Goal: Information Seeking & Learning: Understand process/instructions

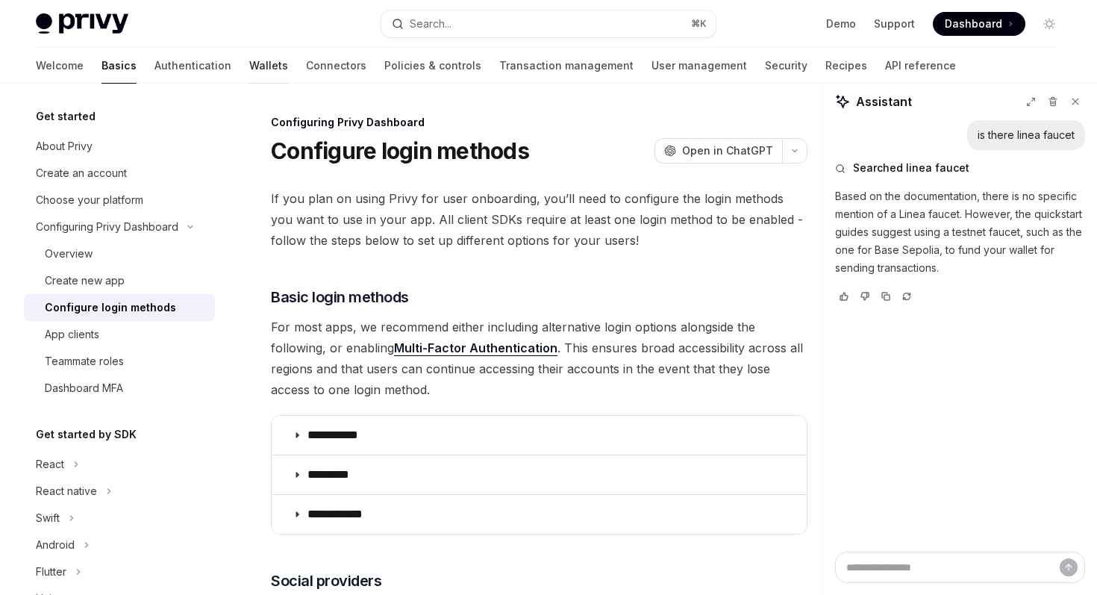
click at [249, 73] on link "Wallets" at bounding box center [268, 66] width 39 height 36
type textarea "*"
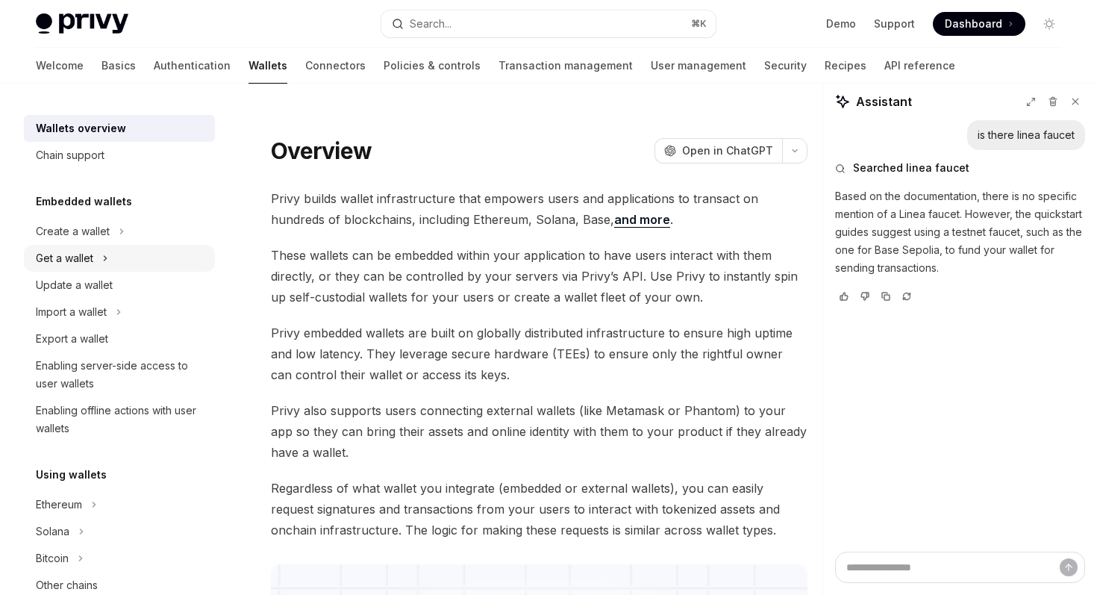
click at [137, 260] on div "Get a wallet" at bounding box center [119, 258] width 191 height 27
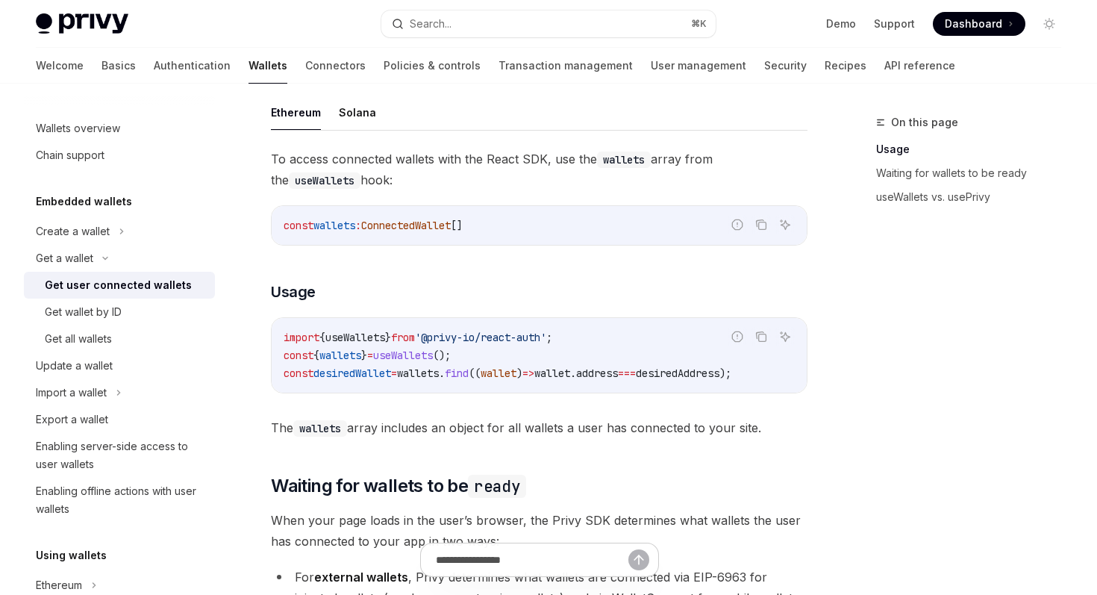
scroll to position [479, 0]
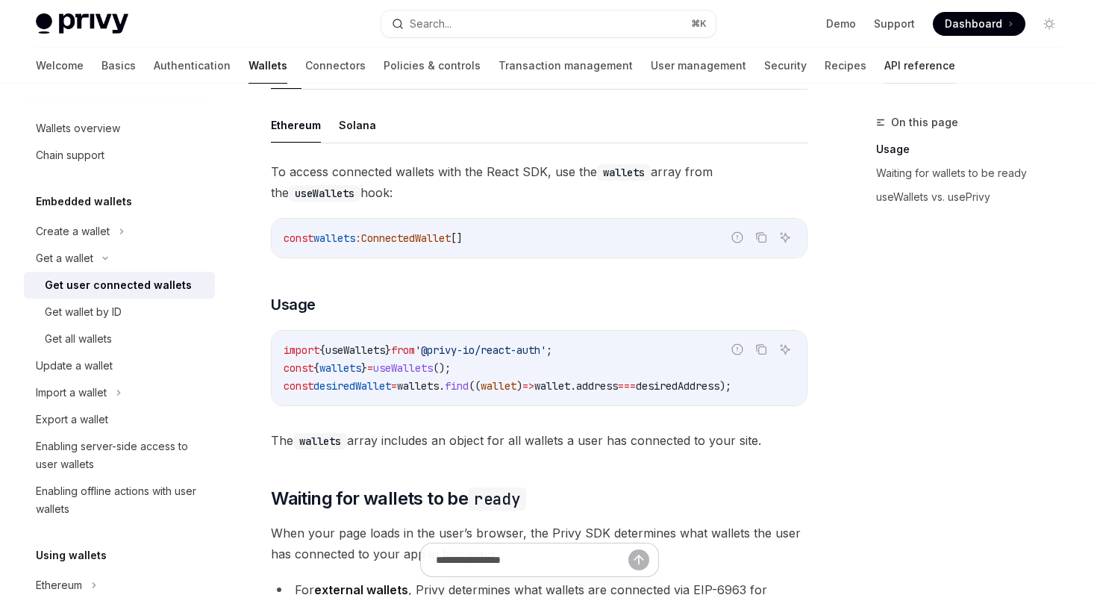
click at [884, 76] on link "API reference" at bounding box center [919, 66] width 71 height 36
click at [955, 29] on span "Dashboard" at bounding box center [973, 23] width 57 height 15
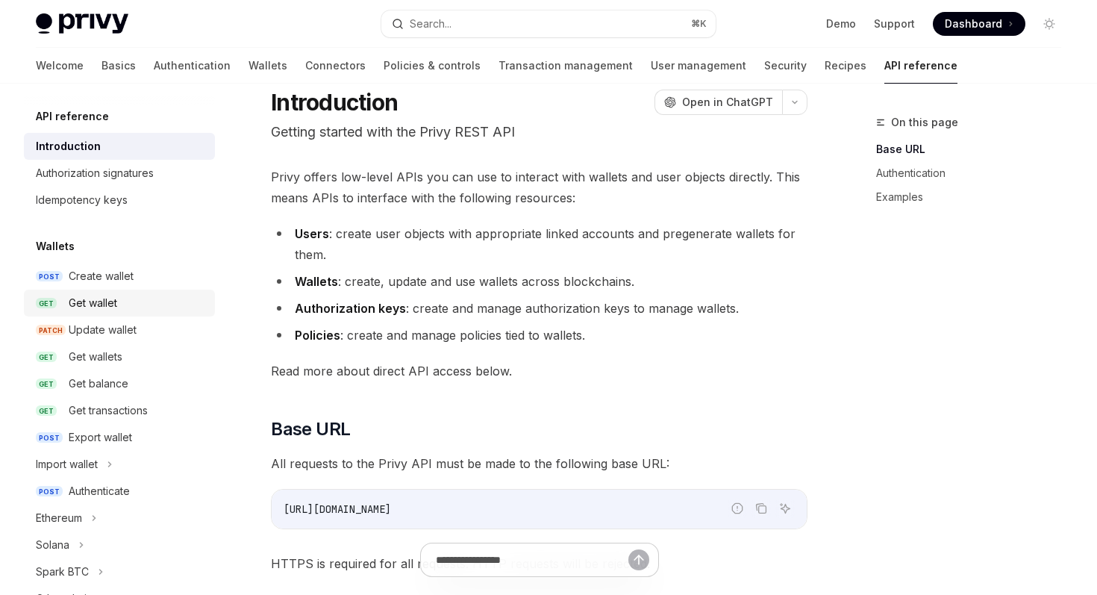
scroll to position [49, 0]
click at [109, 301] on div "Get wallet" at bounding box center [93, 303] width 48 height 18
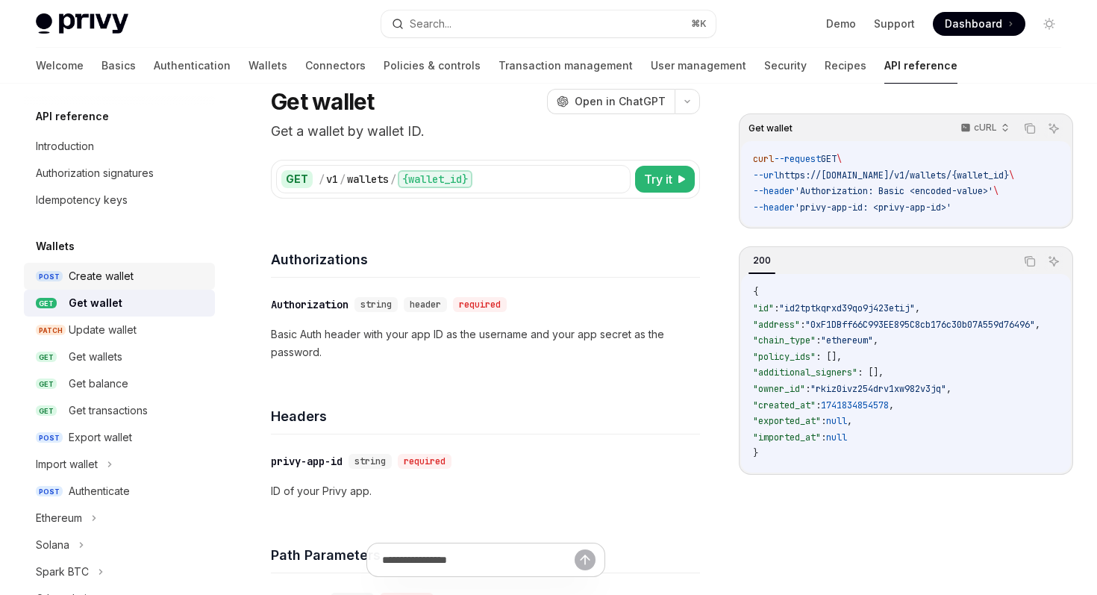
click at [124, 274] on div "Create wallet" at bounding box center [101, 276] width 65 height 18
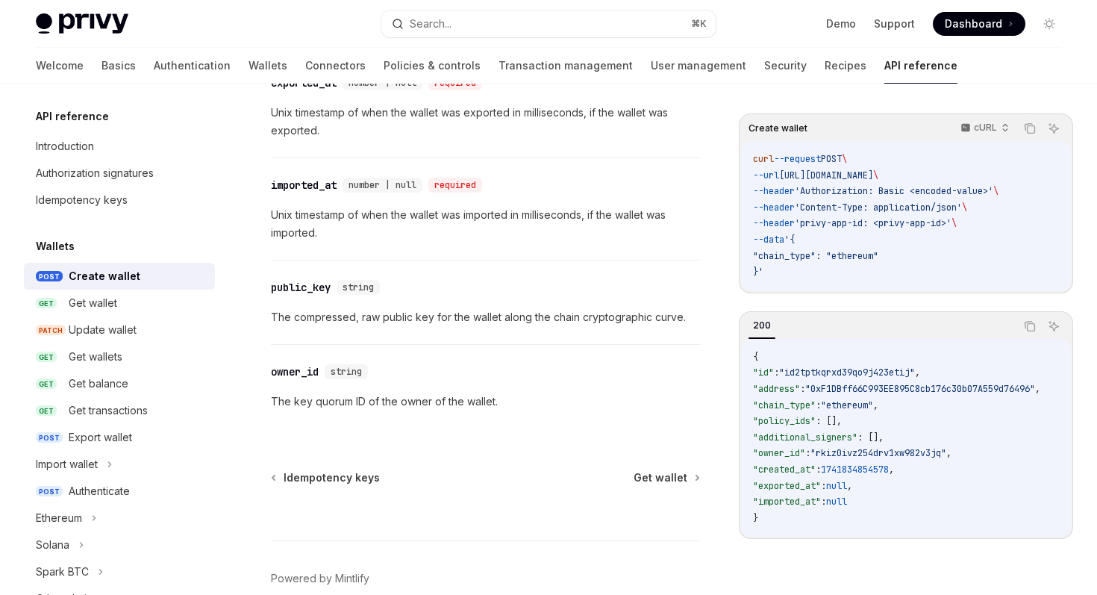
scroll to position [2162, 0]
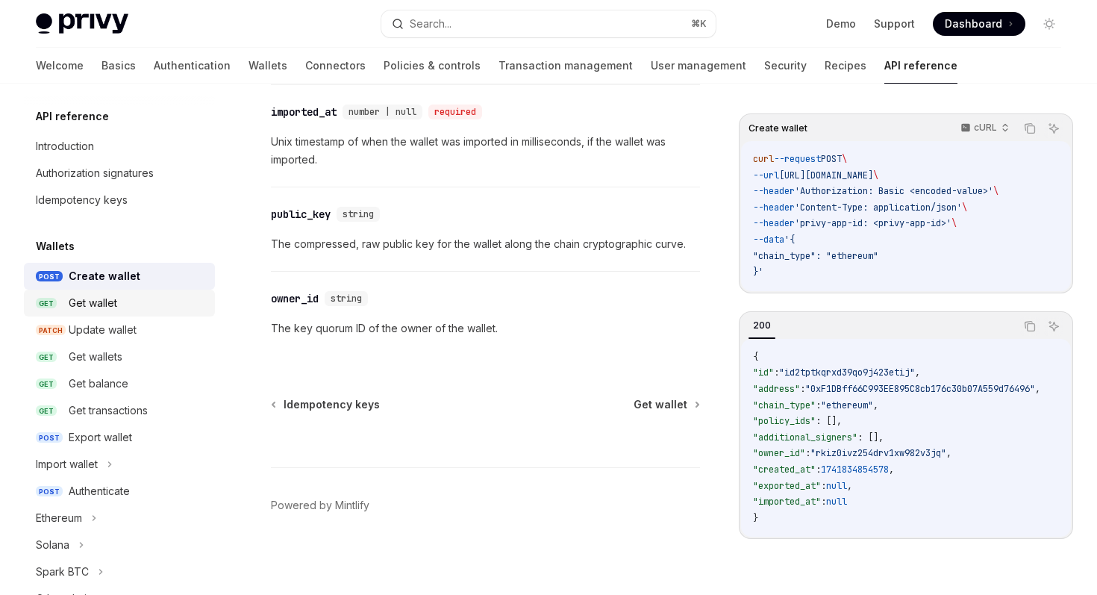
click at [151, 301] on div "Get wallet" at bounding box center [137, 303] width 137 height 18
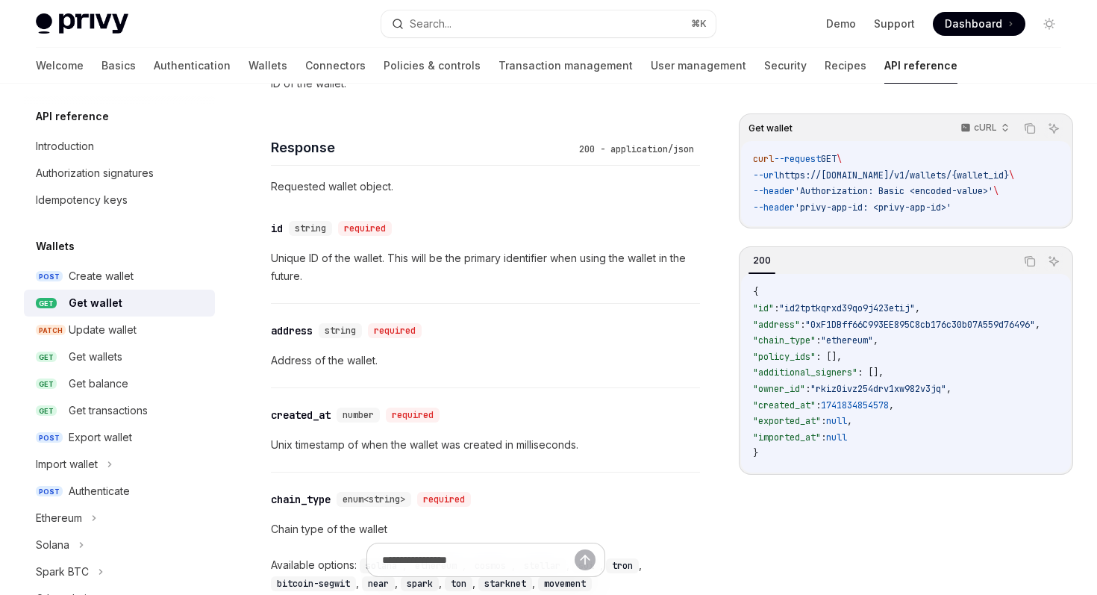
scroll to position [600, 0]
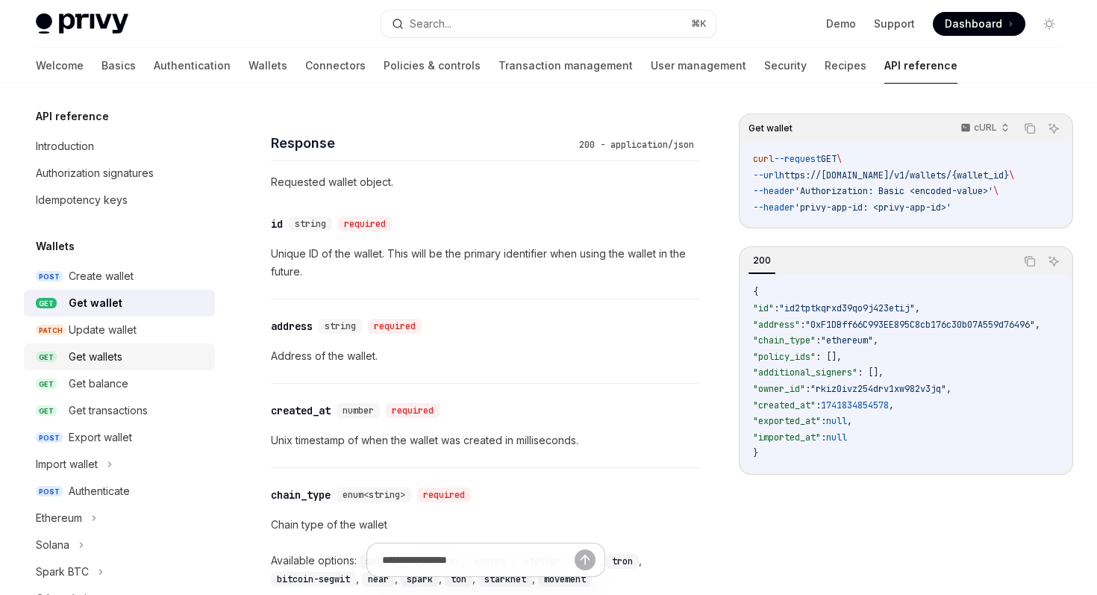
click at [175, 349] on div "Get wallets" at bounding box center [137, 357] width 137 height 18
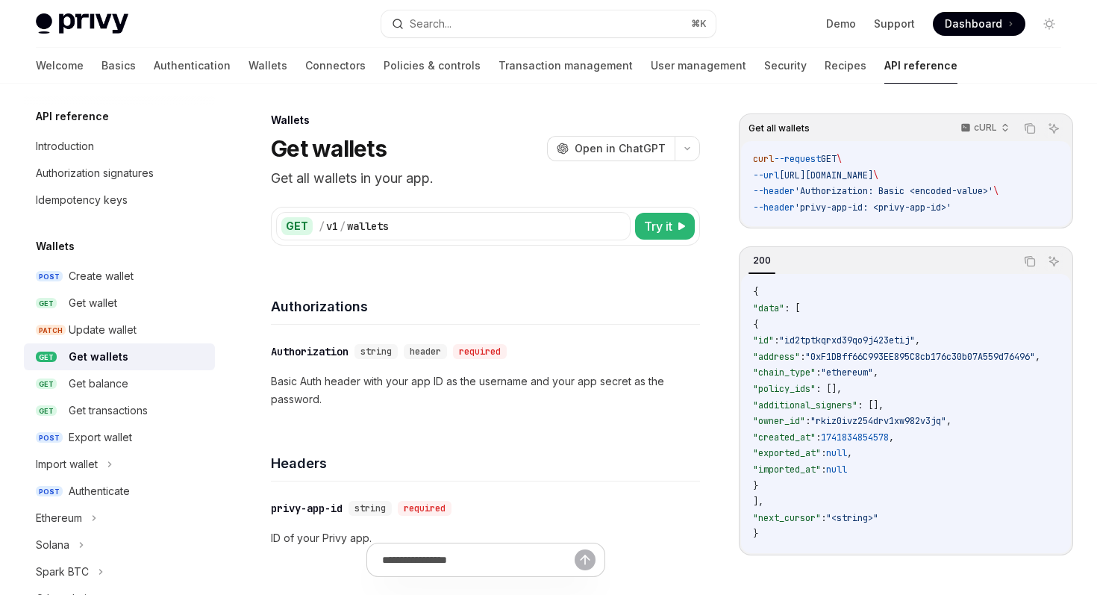
scroll to position [1, 0]
click at [154, 387] on div "Get balance" at bounding box center [137, 384] width 137 height 18
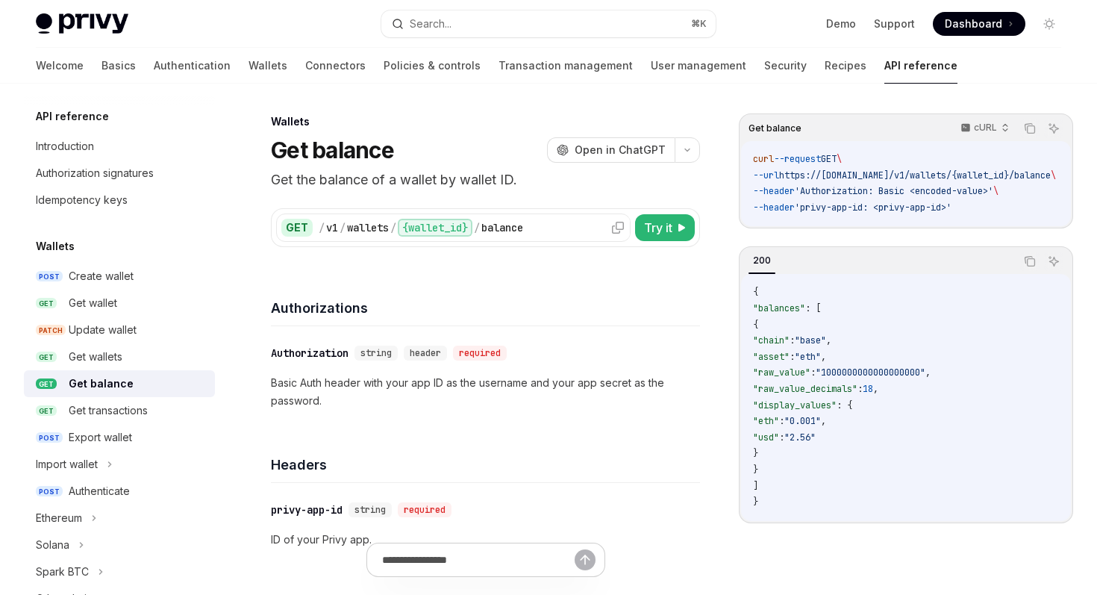
click at [542, 232] on div "/ v1 / wallets / {wallet_id} / balance" at bounding box center [472, 228] width 307 height 18
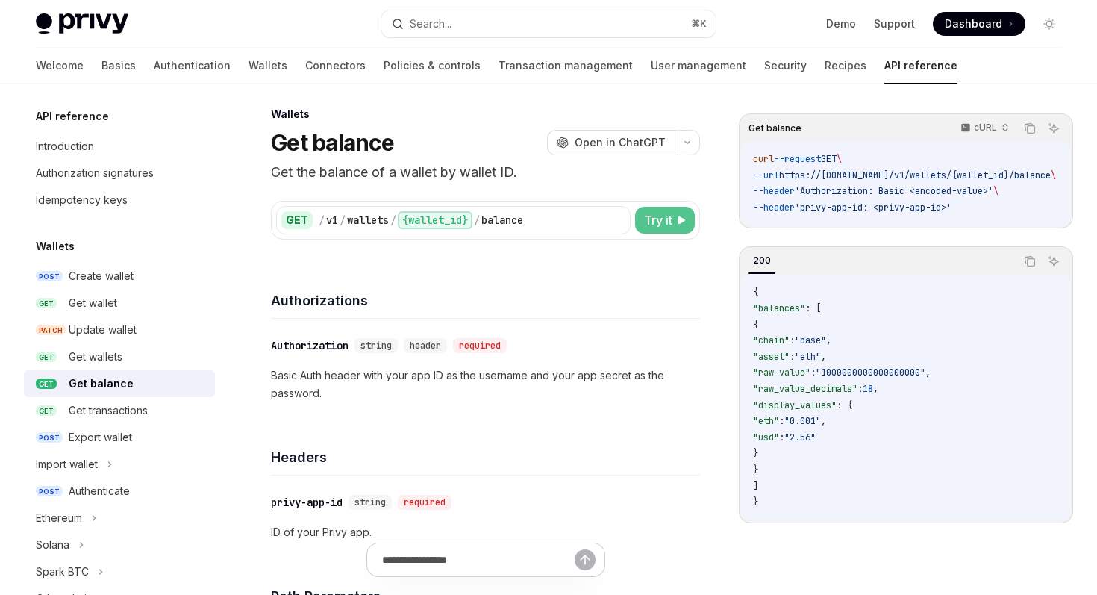
click at [659, 223] on span "Try it" at bounding box center [658, 220] width 28 height 18
type textarea "*"
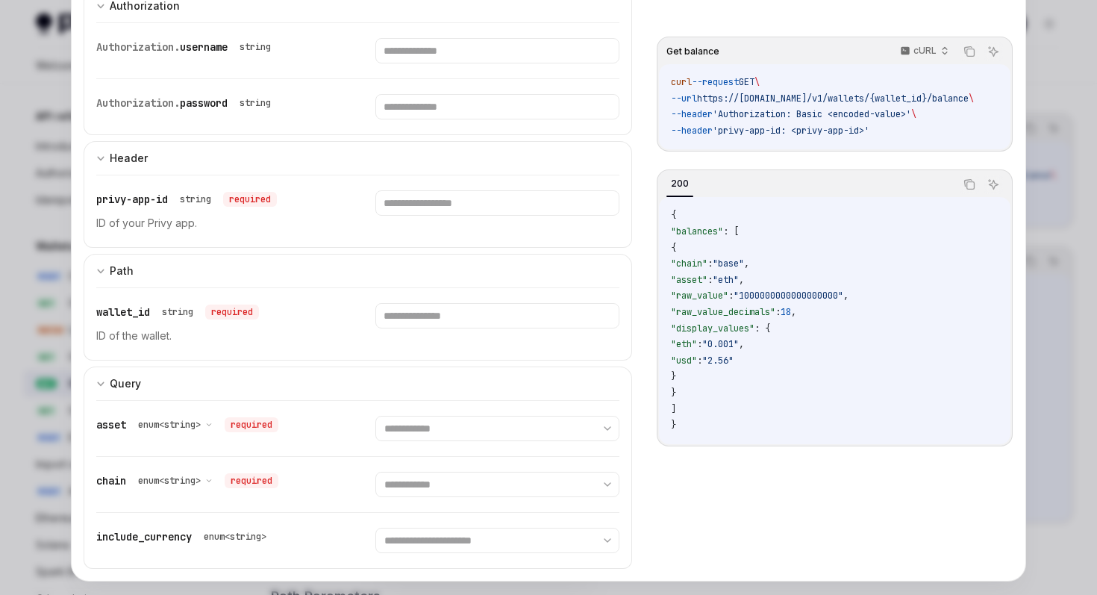
scroll to position [155, 0]
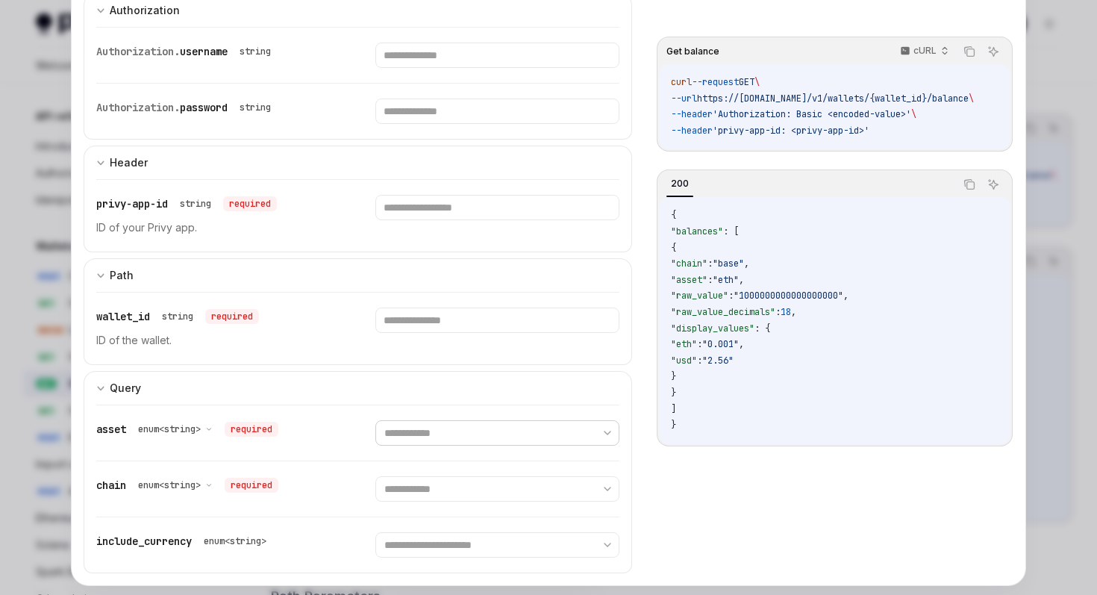
click at [519, 429] on select "**********" at bounding box center [496, 432] width 243 height 25
select select "***"
click at [375, 420] on select "**********" at bounding box center [496, 432] width 243 height 25
click at [485, 496] on select "**********" at bounding box center [496, 488] width 243 height 25
select select "********"
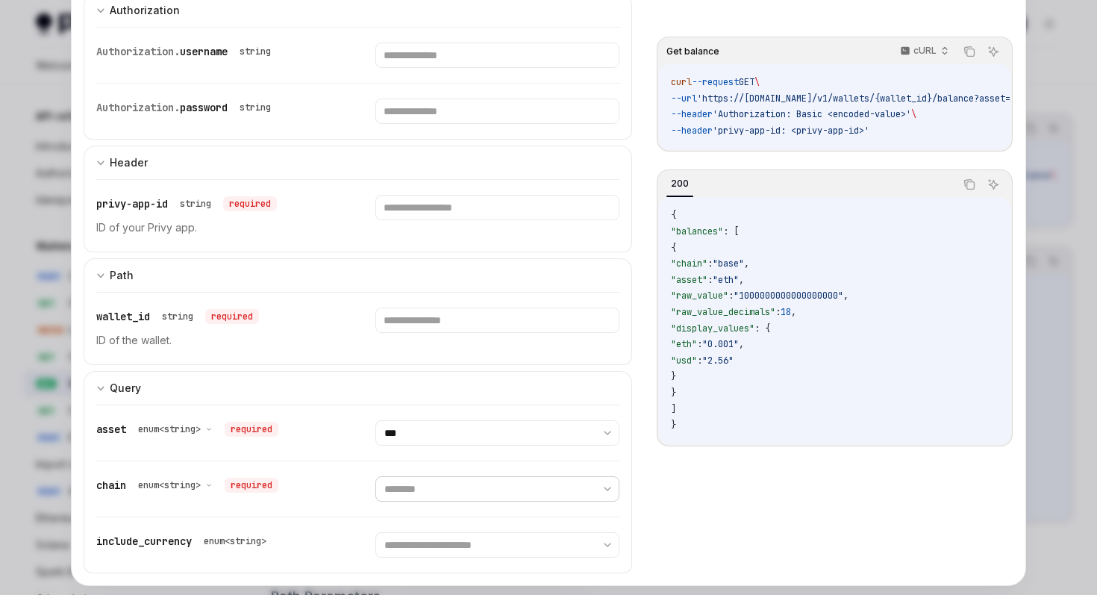
click at [375, 476] on select "**********" at bounding box center [496, 488] width 243 height 25
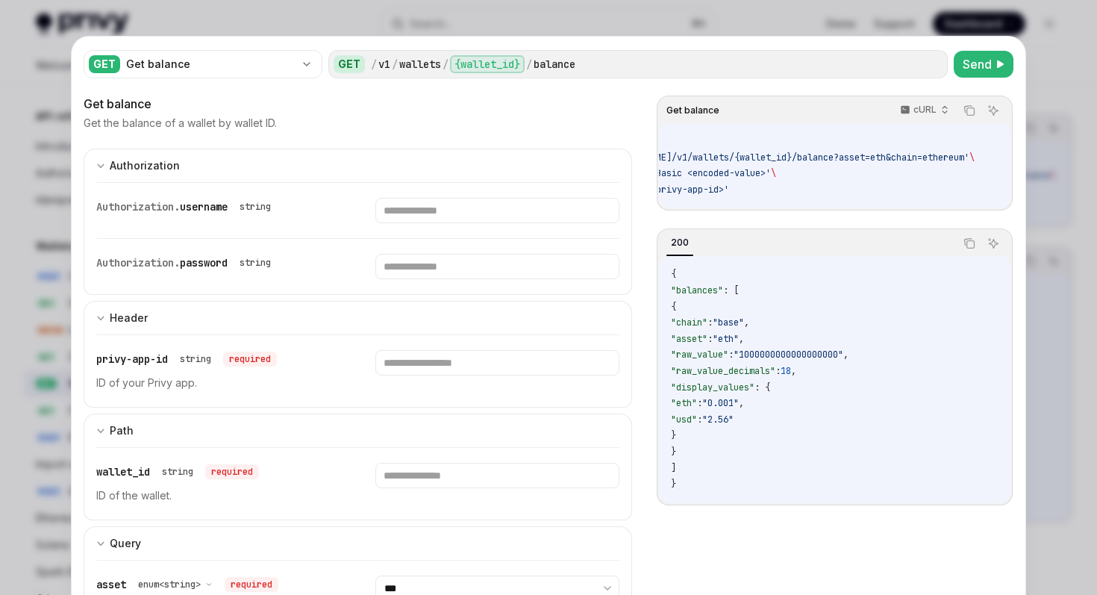
scroll to position [0, 168]
drag, startPoint x: 826, startPoint y: 158, endPoint x: 957, endPoint y: 157, distance: 131.3
click at [957, 157] on span "'https://[DOMAIN_NAME]/v1/wallets/{wallet_id}/balance?asset=eth&chain=ethereum'" at bounding box center [763, 157] width 413 height 12
copy span "?asset=eth&chain=ethereum"
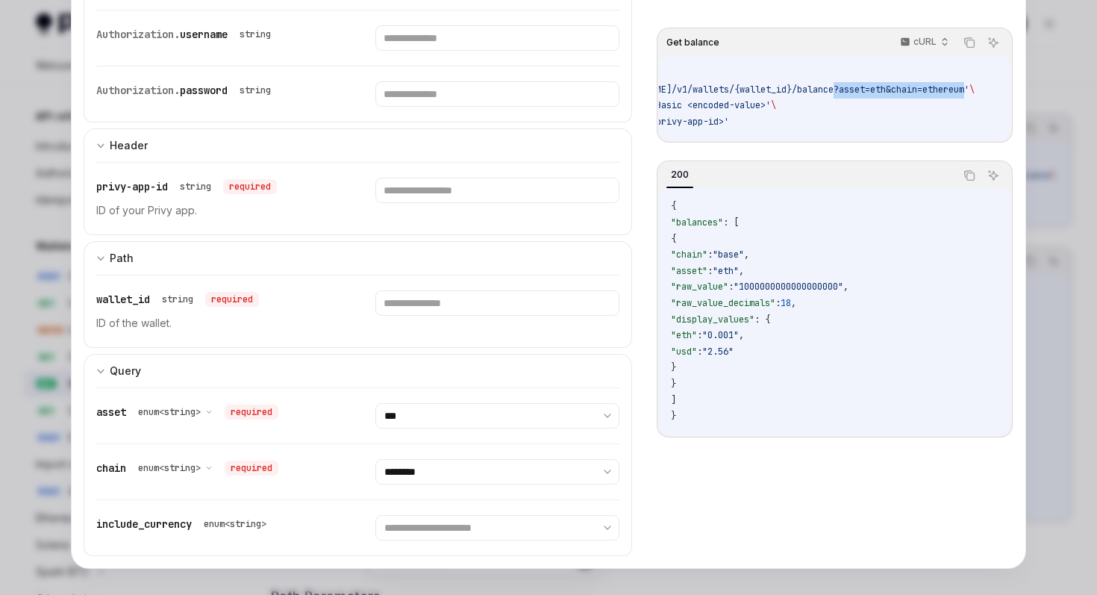
scroll to position [182, 0]
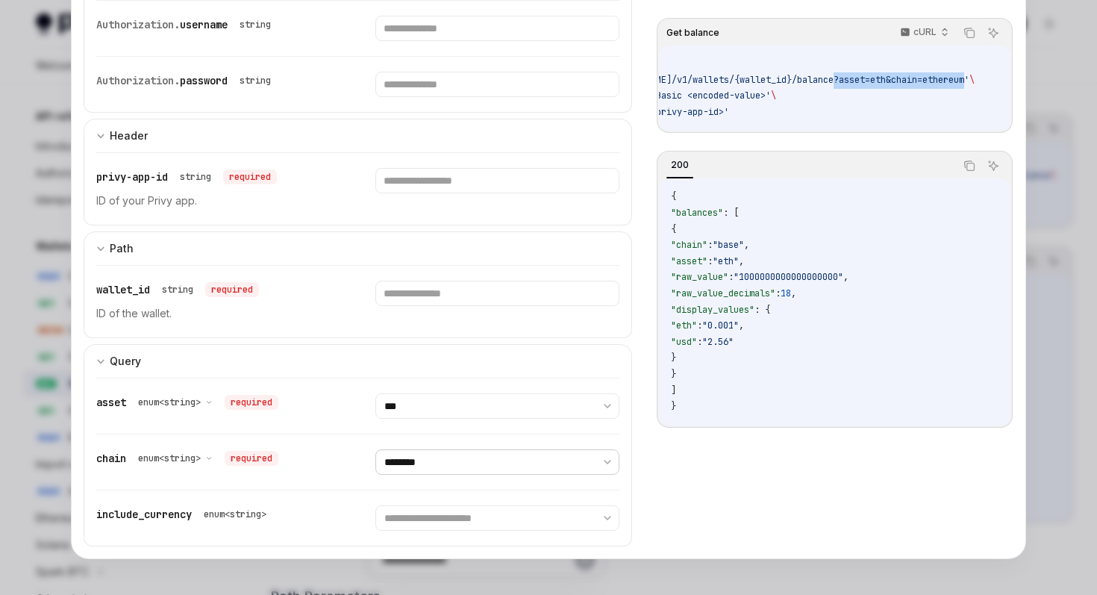
click at [540, 459] on select "**********" at bounding box center [496, 461] width 243 height 25
click at [451, 484] on div "**********" at bounding box center [357, 461] width 523 height 55
click at [468, 457] on select "**********" at bounding box center [496, 461] width 243 height 25
click at [442, 402] on select "**********" at bounding box center [496, 405] width 243 height 25
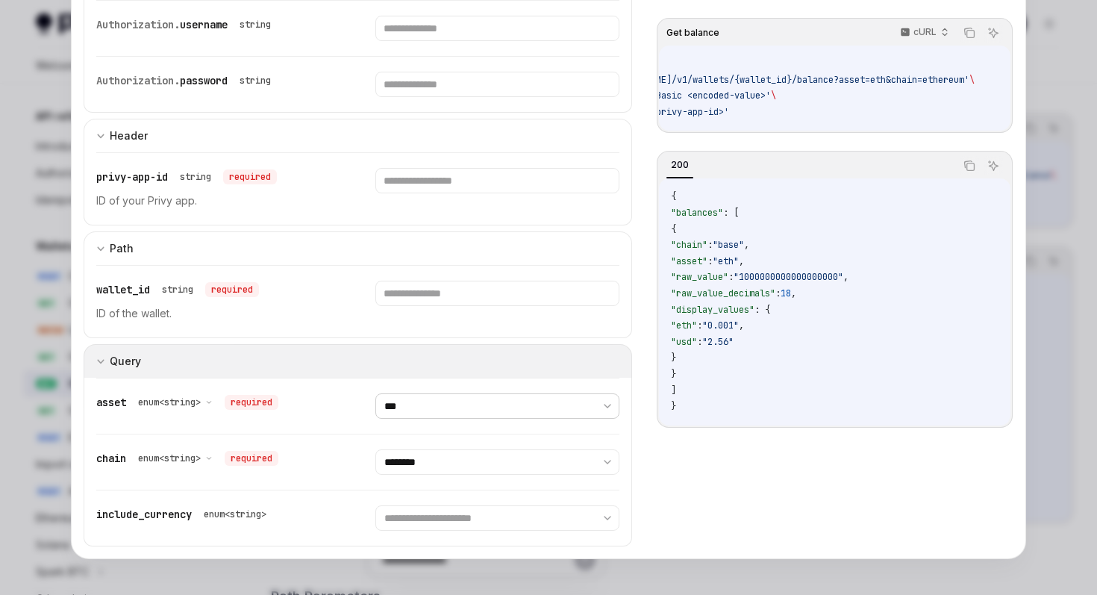
scroll to position [106, 0]
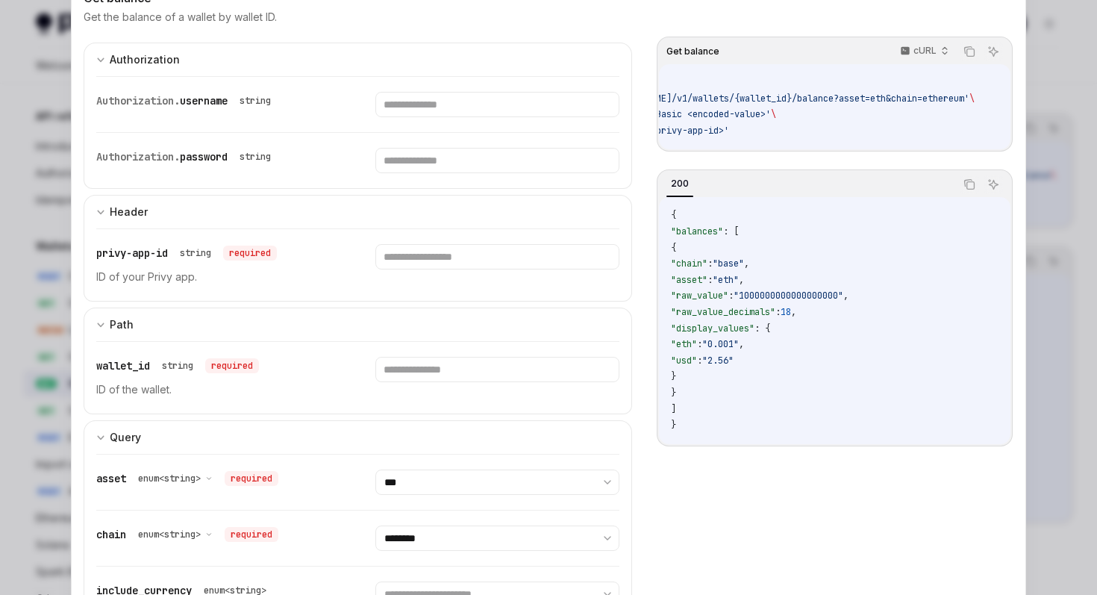
click at [40, 230] on div at bounding box center [548, 297] width 1097 height 595
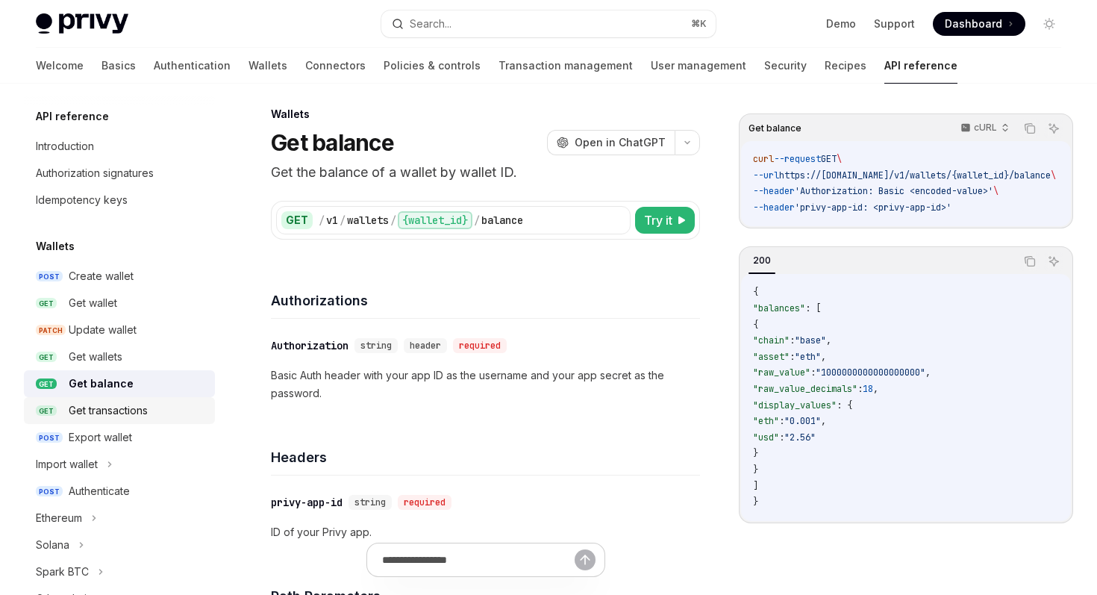
click at [178, 410] on div "Get transactions" at bounding box center [137, 410] width 137 height 18
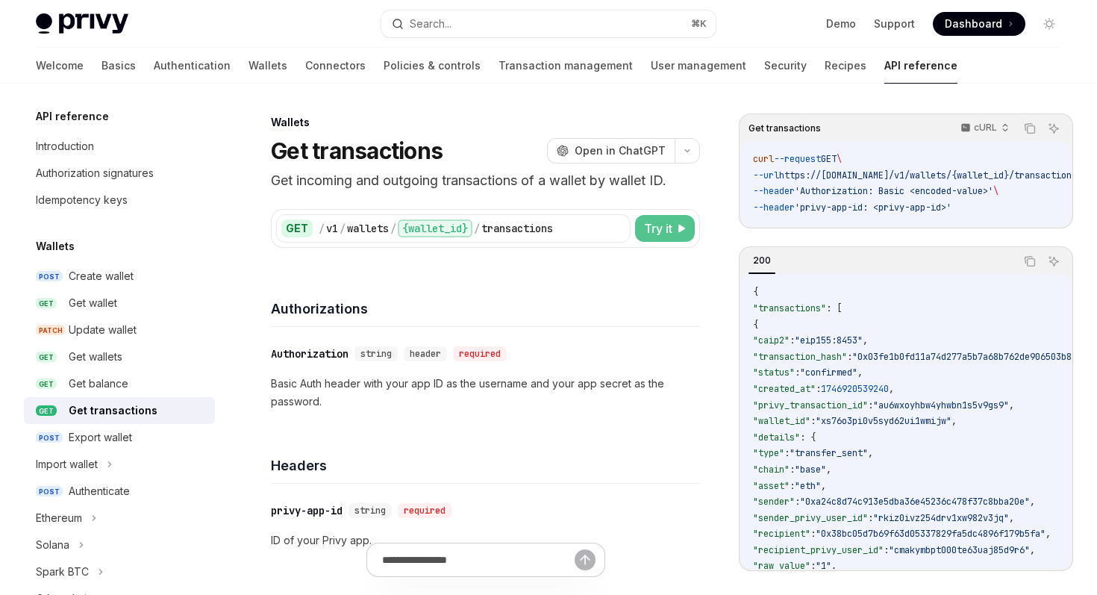
click at [671, 232] on span "Try it" at bounding box center [658, 228] width 28 height 18
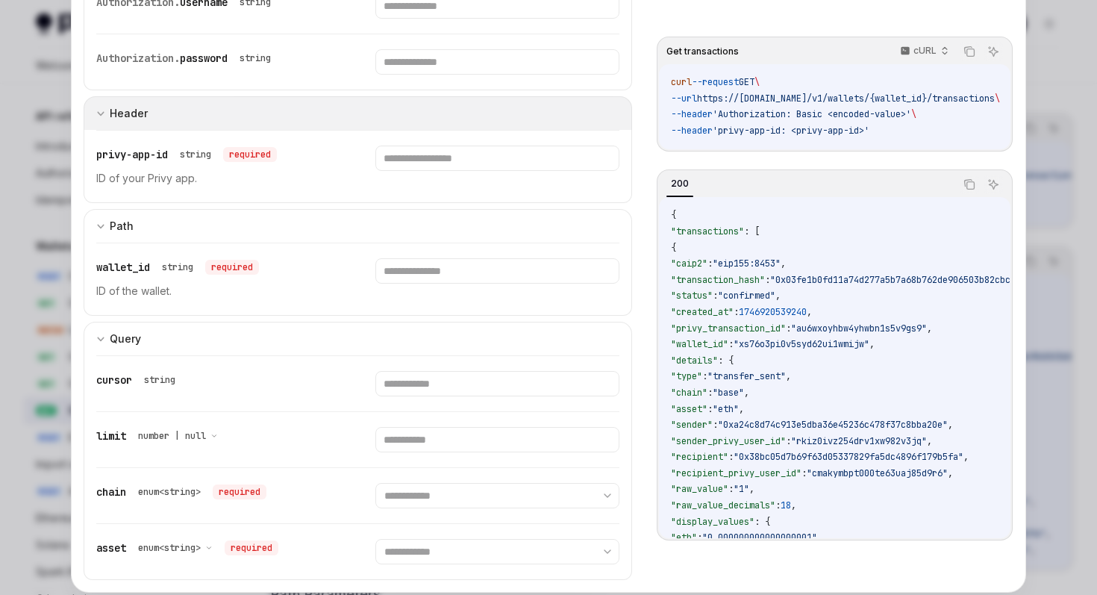
scroll to position [204, 0]
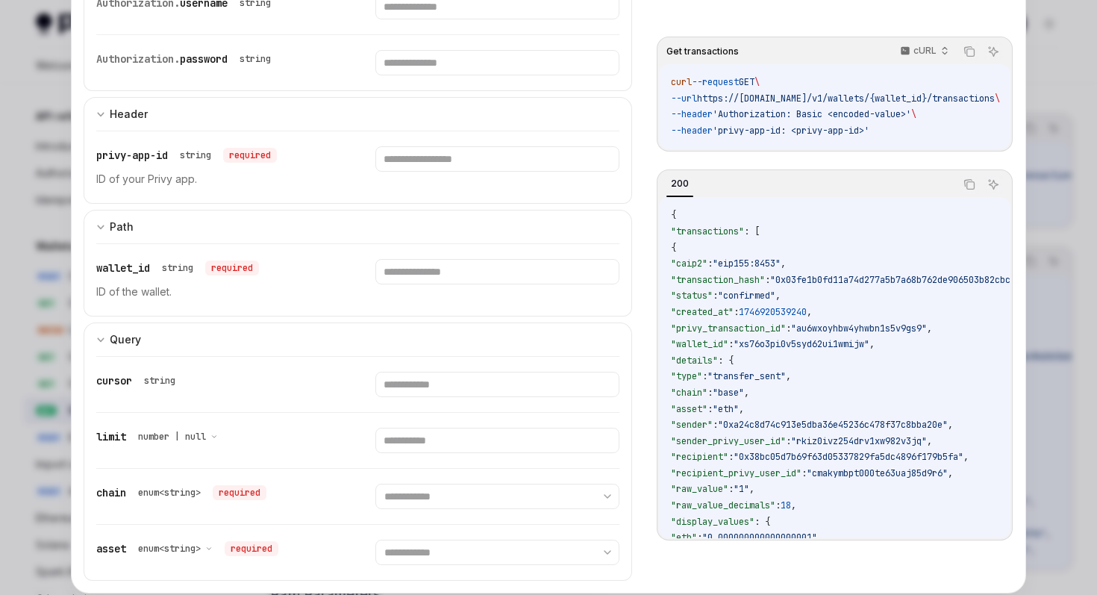
click at [0, 323] on div at bounding box center [548, 297] width 1097 height 595
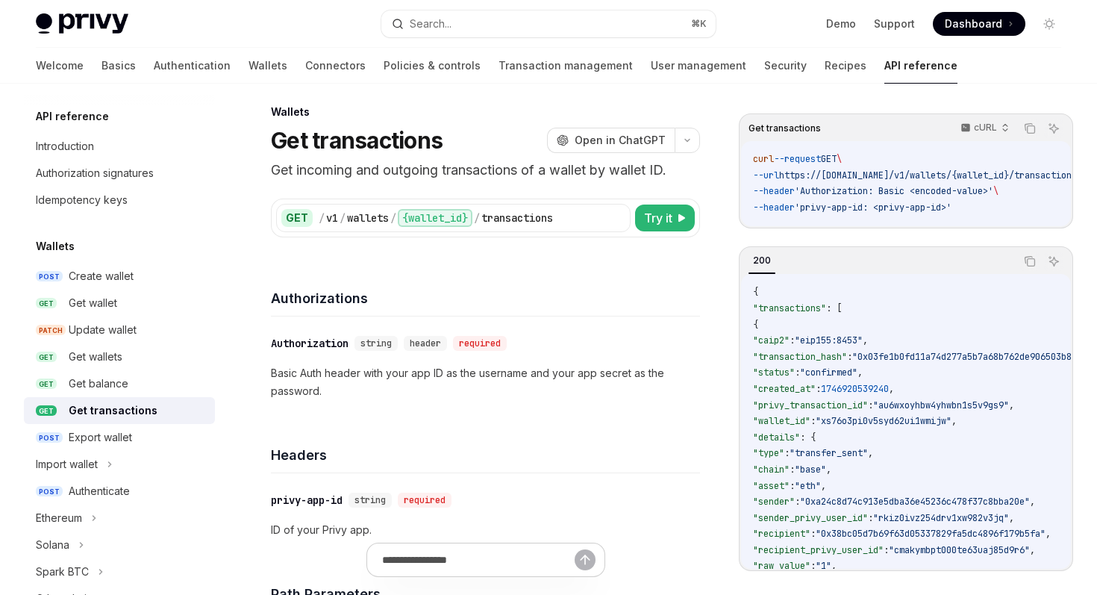
scroll to position [10, 0]
click at [144, 432] on div "Export wallet" at bounding box center [137, 437] width 137 height 18
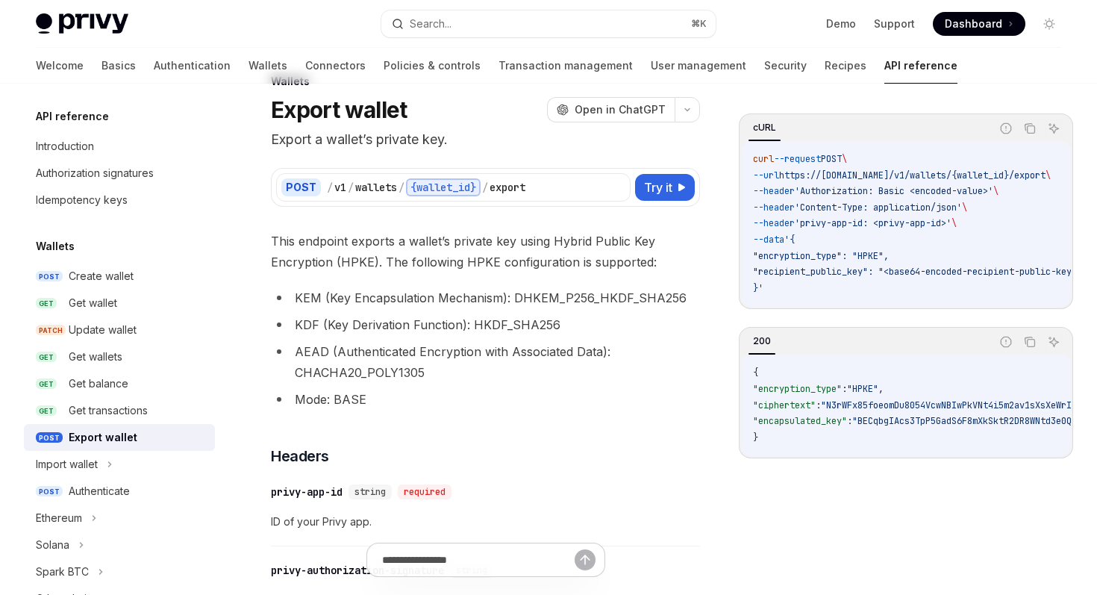
scroll to position [31, 0]
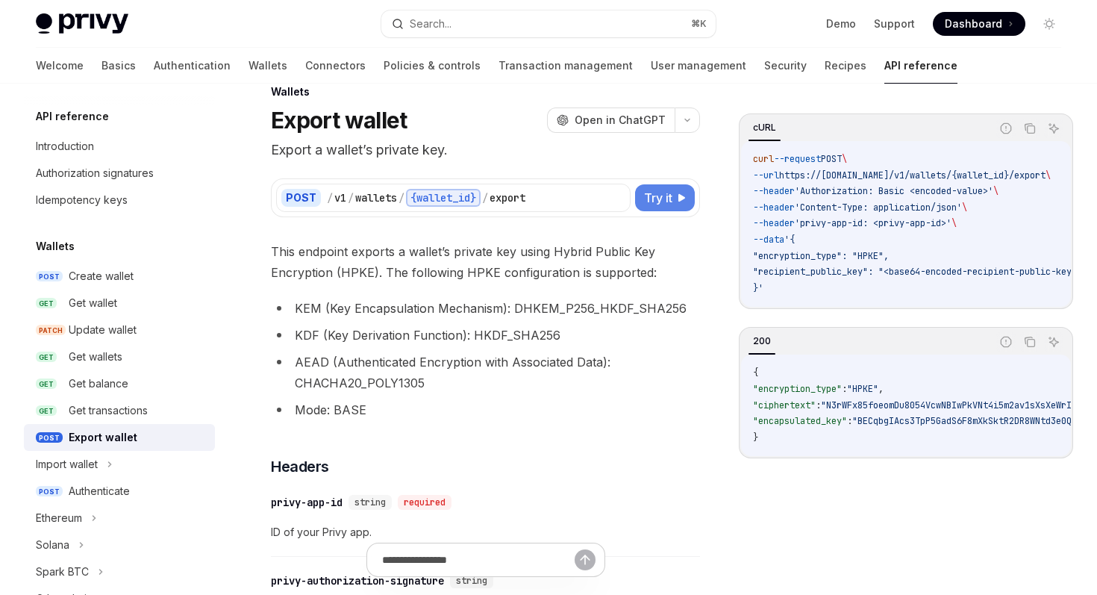
click at [675, 193] on button "Try it" at bounding box center [665, 197] width 60 height 27
type textarea "*"
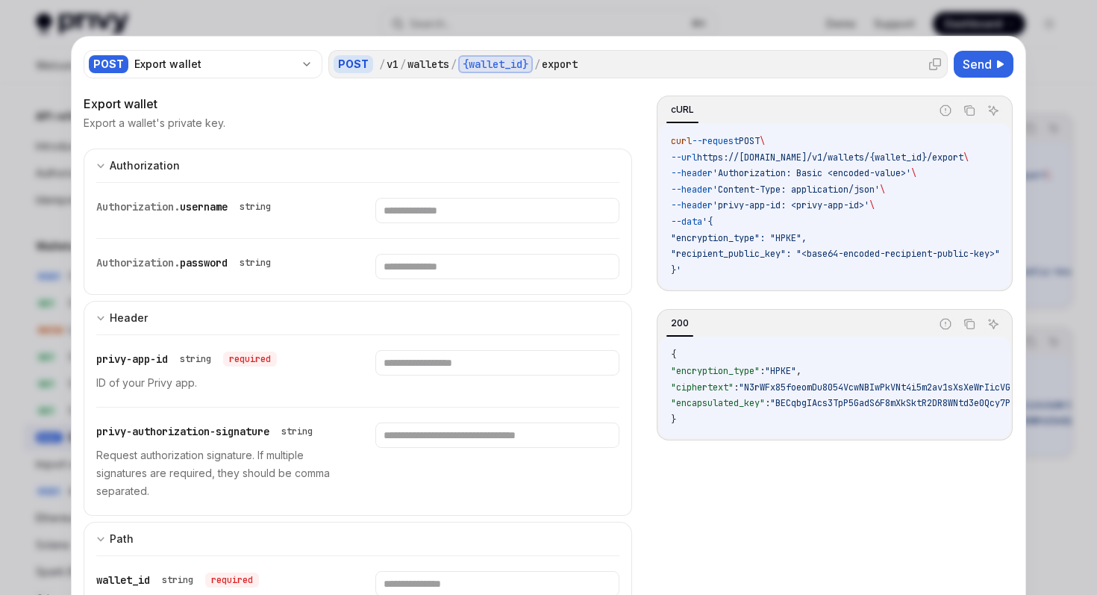
click at [928, 63] on div at bounding box center [935, 64] width 24 height 24
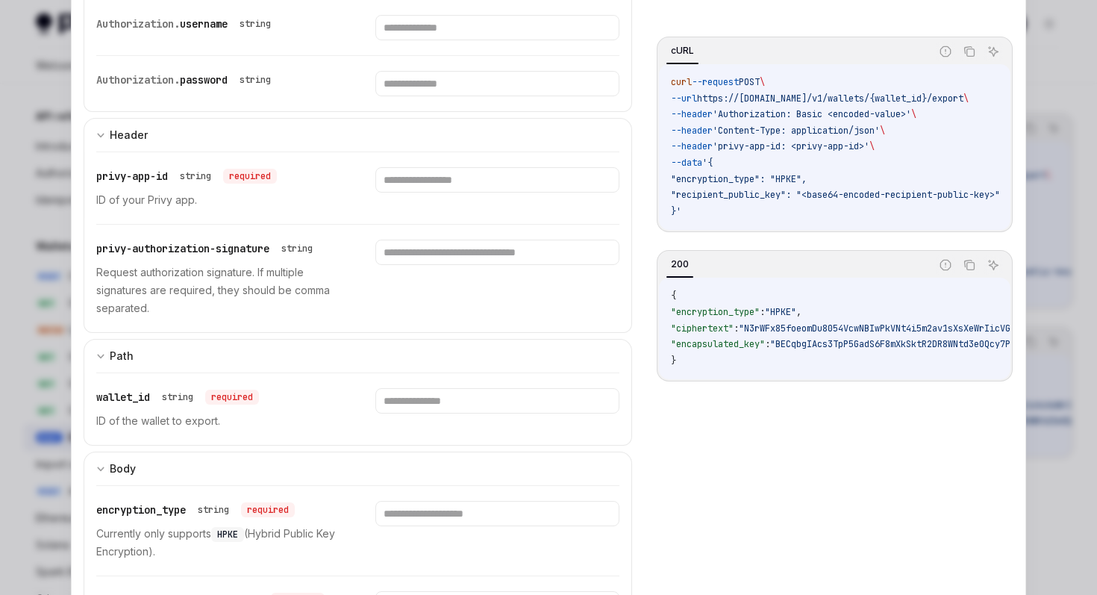
scroll to position [187, 0]
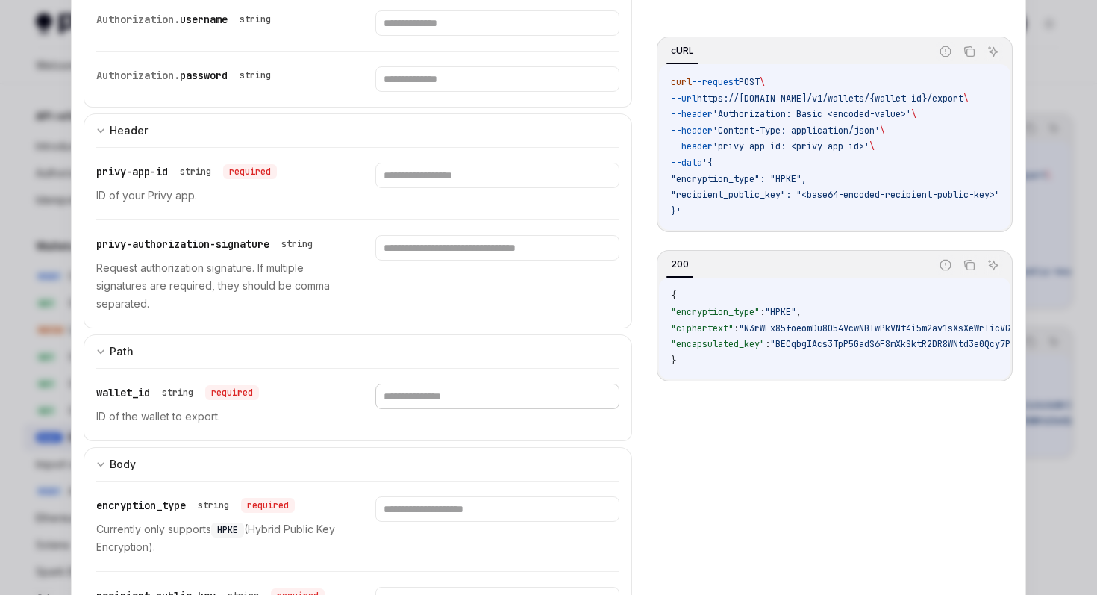
click at [444, 405] on input "text" at bounding box center [496, 395] width 243 height 25
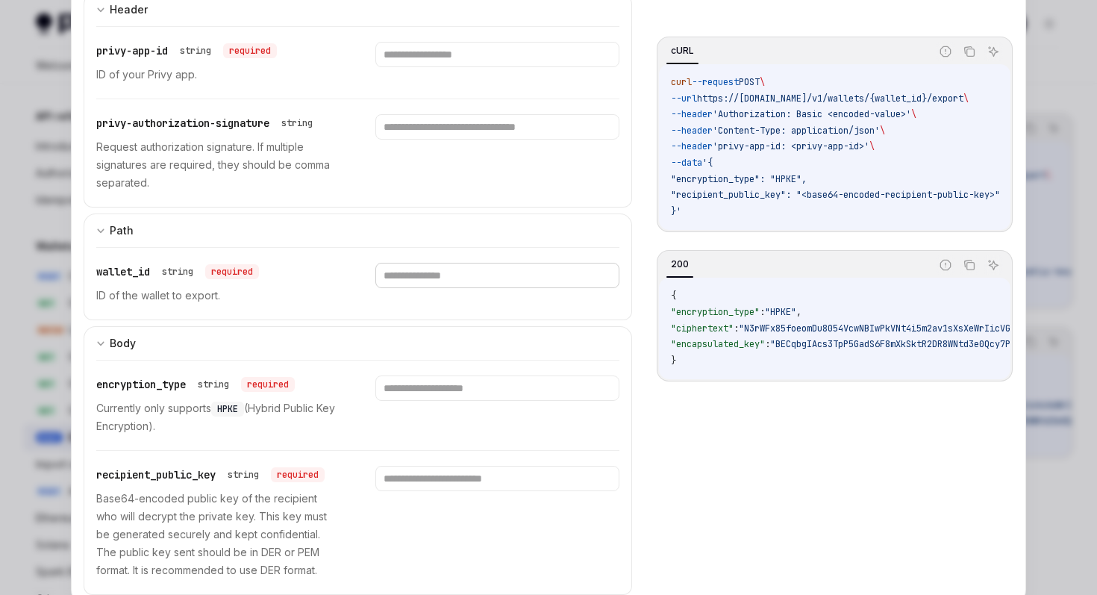
scroll to position [357, 0]
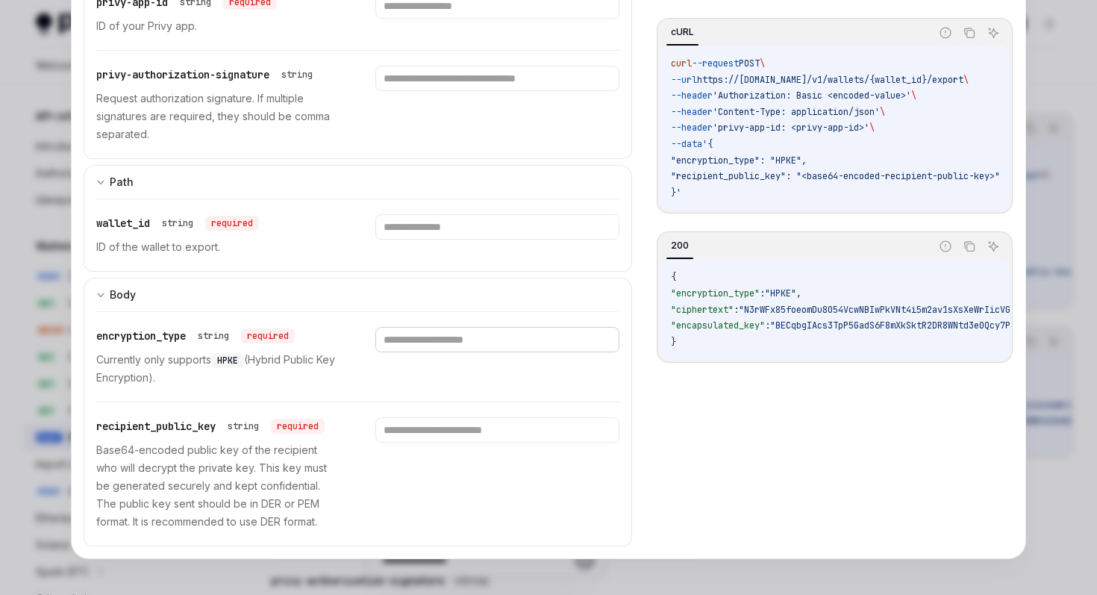
click at [475, 334] on input "text" at bounding box center [496, 339] width 243 height 25
click at [237, 359] on span "HPKE" at bounding box center [227, 360] width 21 height 12
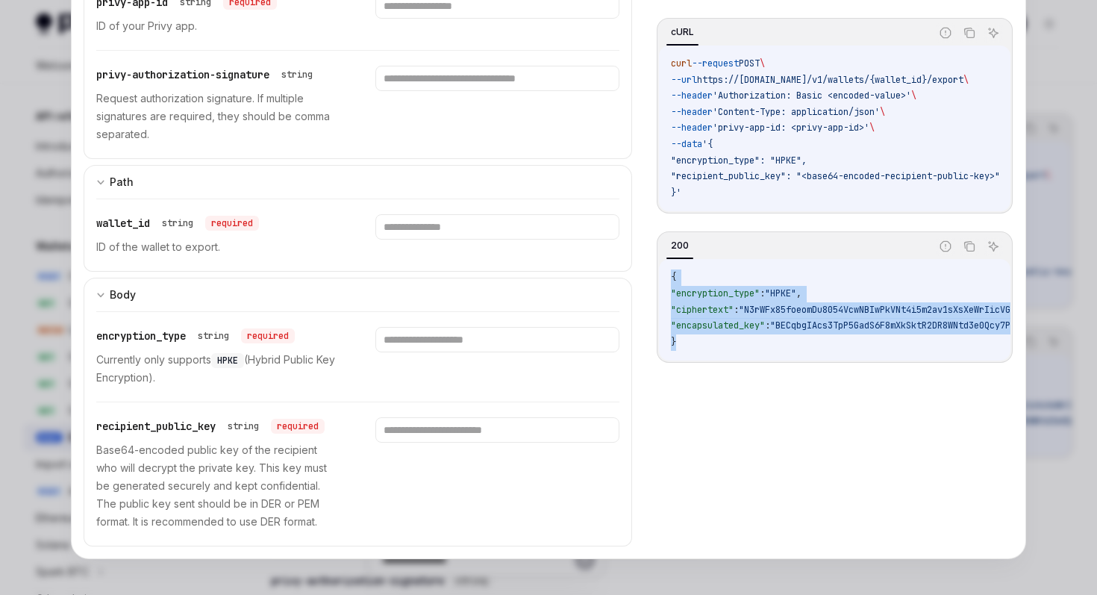
drag, startPoint x: 710, startPoint y: 345, endPoint x: 669, endPoint y: 284, distance: 74.1
click at [669, 284] on div "{ "encryption_type" : "HPKE" , "ciphertext" : "N3rWFx85foeomDu8054VcwNBIwPkVNt4…" at bounding box center [834, 309] width 351 height 101
copy code "{ "encryption_type" : "HPKE" , "ciphertext" : "N3rWFx85foeomDu8054VcwNBIwPkVNt4…"
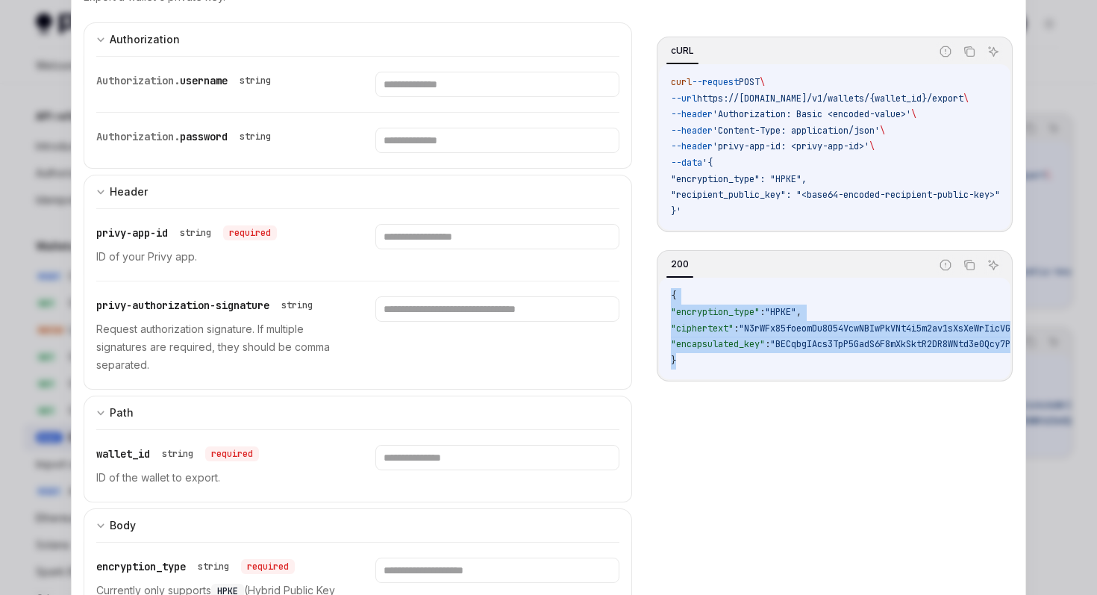
scroll to position [181, 0]
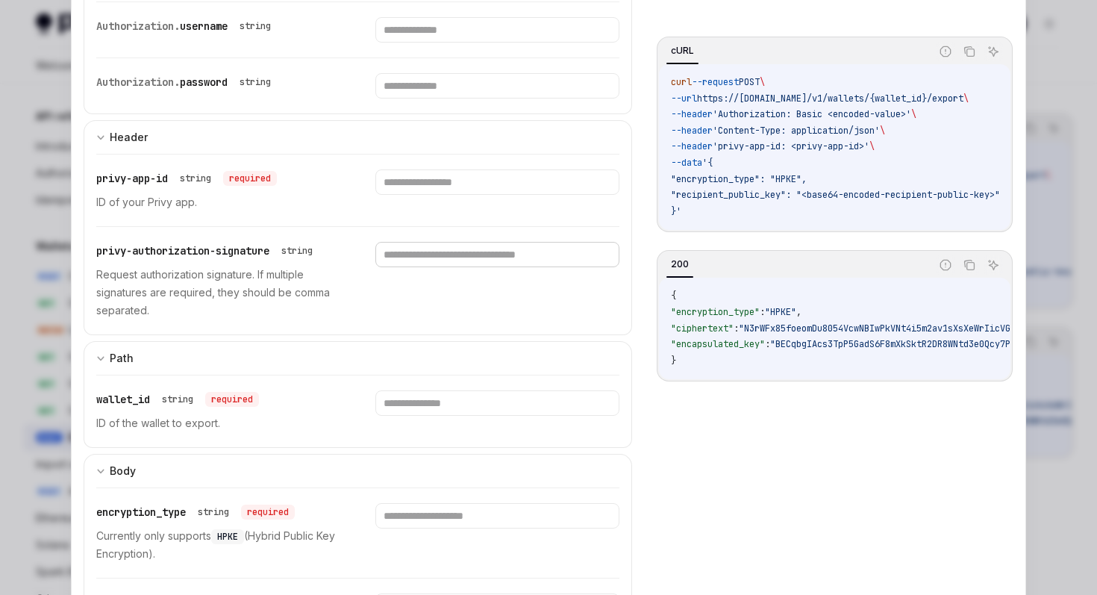
click at [531, 251] on input "text" at bounding box center [496, 254] width 243 height 25
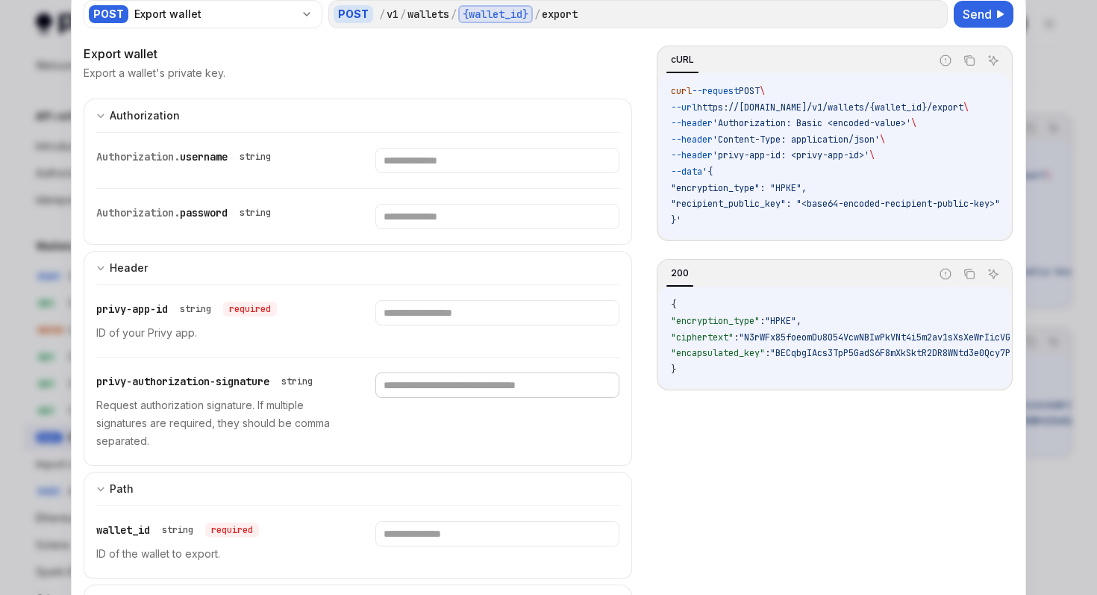
scroll to position [0, 0]
